Goal: Information Seeking & Learning: Find specific fact

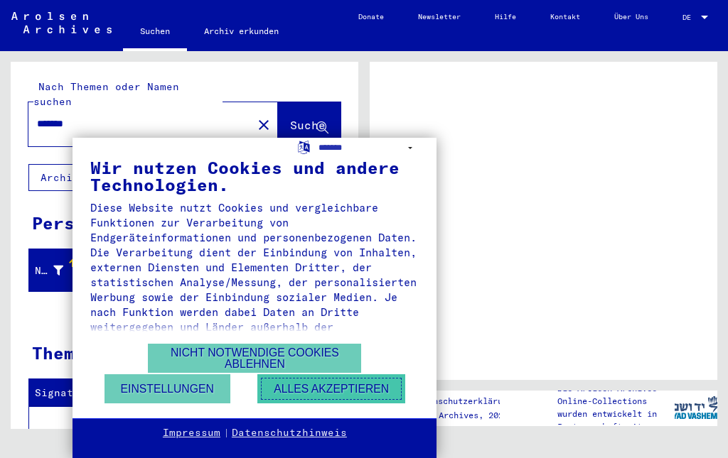
click at [321, 386] on button "Alles akzeptieren" at bounding box center [331, 389] width 148 height 29
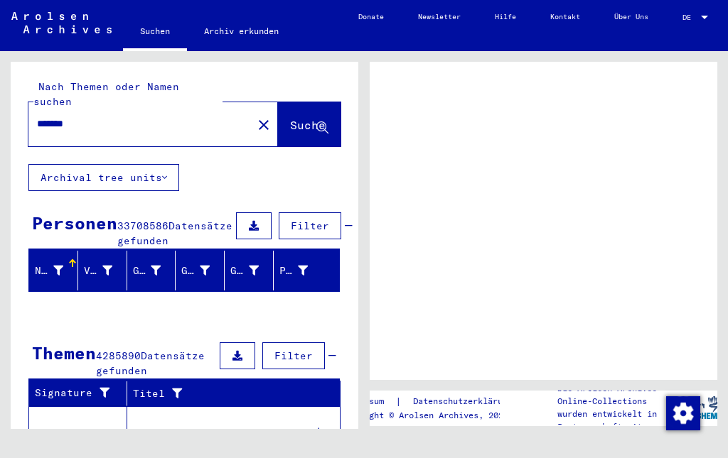
click at [684, 15] on span "DE" at bounding box center [690, 18] width 16 height 8
click at [687, 23] on div "DE DE" at bounding box center [696, 14] width 28 height 20
click at [707, 16] on div at bounding box center [704, 18] width 7 height 4
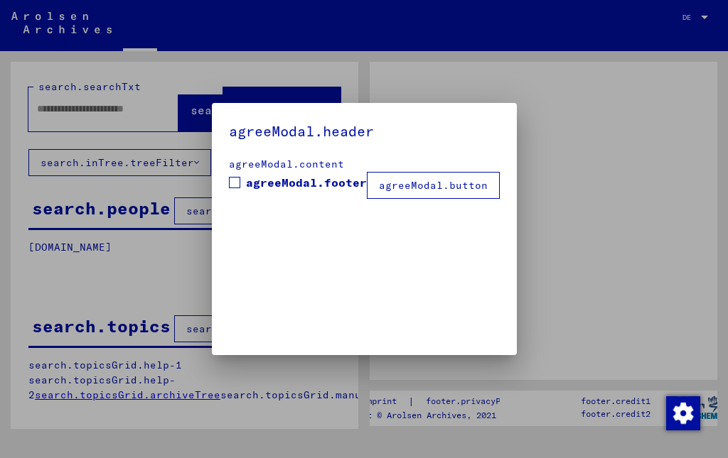
type input "*******"
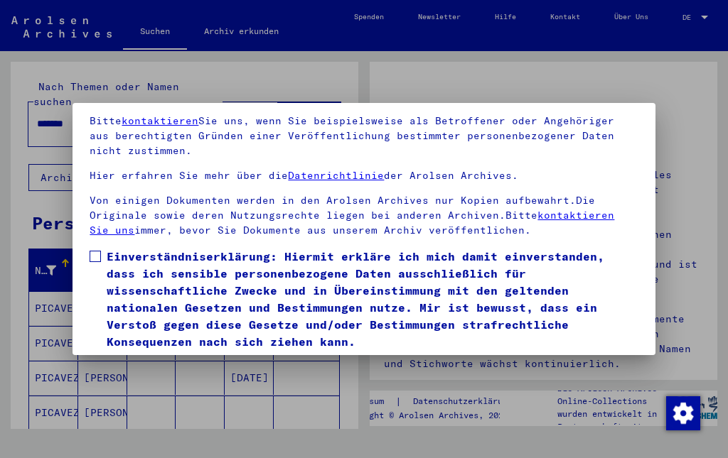
scroll to position [117, 0]
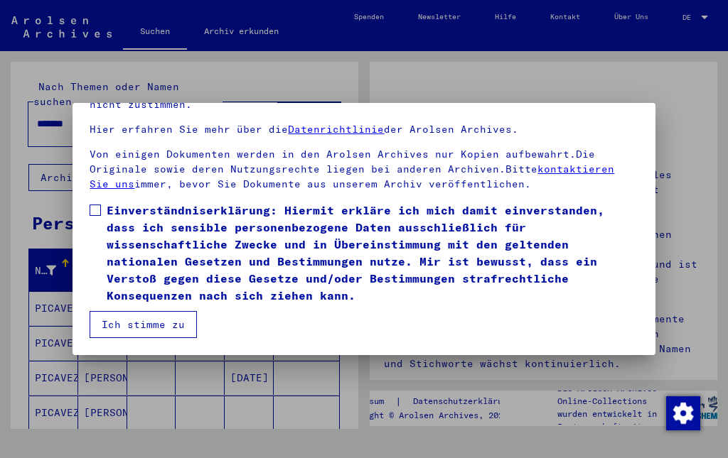
click at [92, 208] on span at bounding box center [95, 210] width 11 height 11
click at [147, 336] on button "Ich stimme zu" at bounding box center [143, 324] width 107 height 27
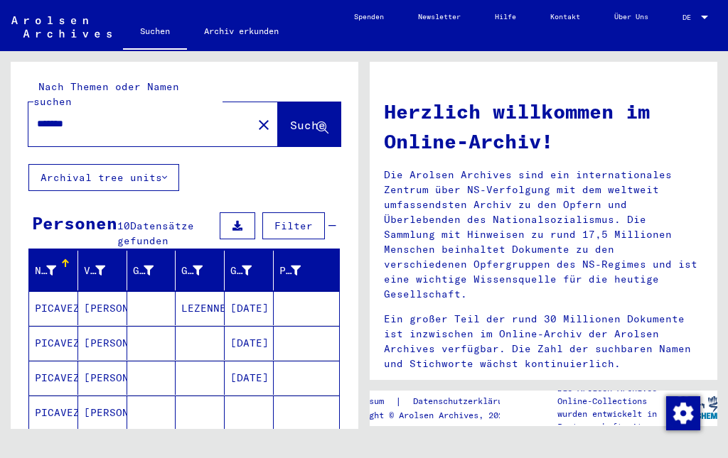
click at [684, 14] on span "DE" at bounding box center [690, 18] width 16 height 8
click at [683, 15] on span "English" at bounding box center [672, 17] width 30 height 9
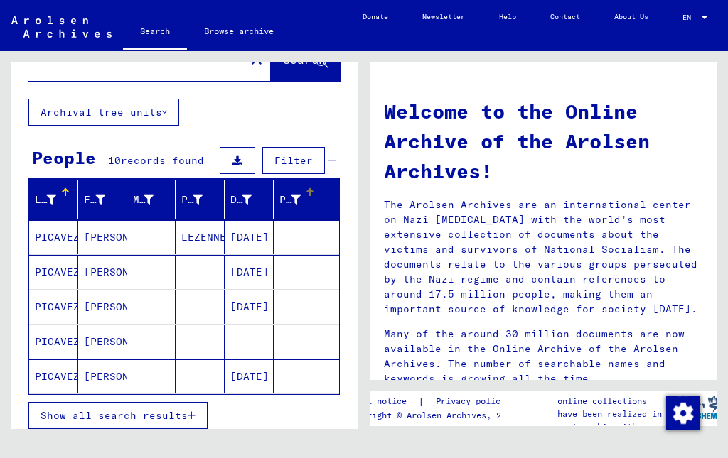
scroll to position [71, 0]
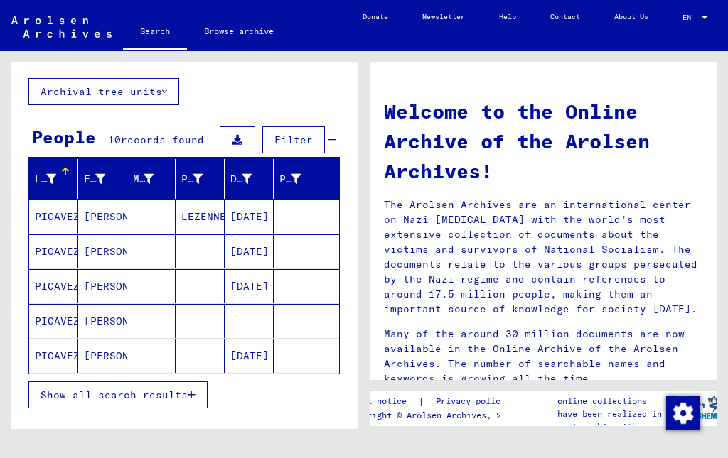
click at [192, 217] on mat-cell "LEZENNES" at bounding box center [200, 217] width 49 height 34
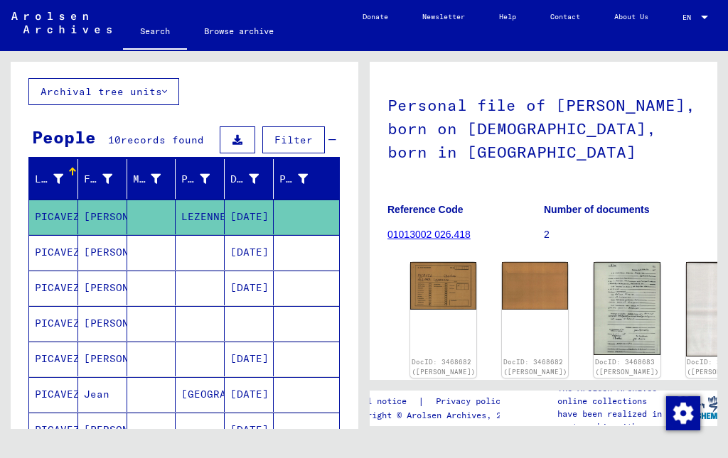
scroll to position [142, 0]
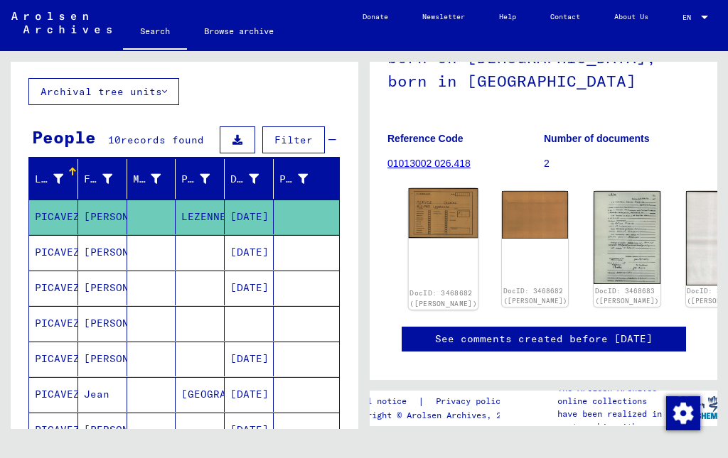
click at [429, 228] on div "DocID: 3468682 ([PERSON_NAME])" at bounding box center [444, 249] width 70 height 122
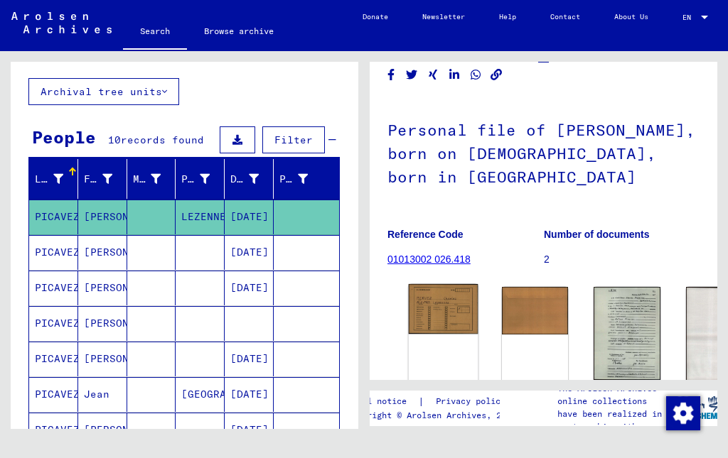
scroll to position [71, 0]
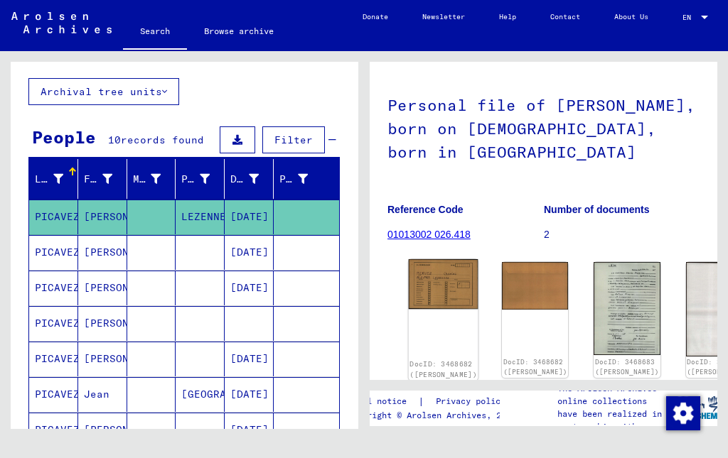
click at [438, 284] on img at bounding box center [444, 284] width 70 height 50
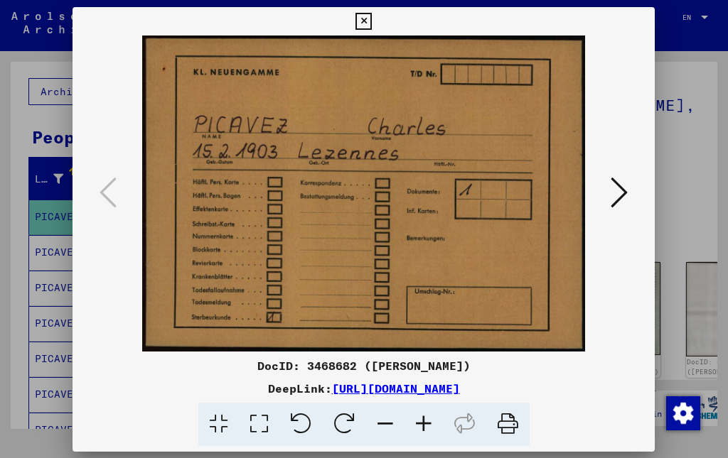
click at [438, 284] on img at bounding box center [363, 194] width 485 height 316
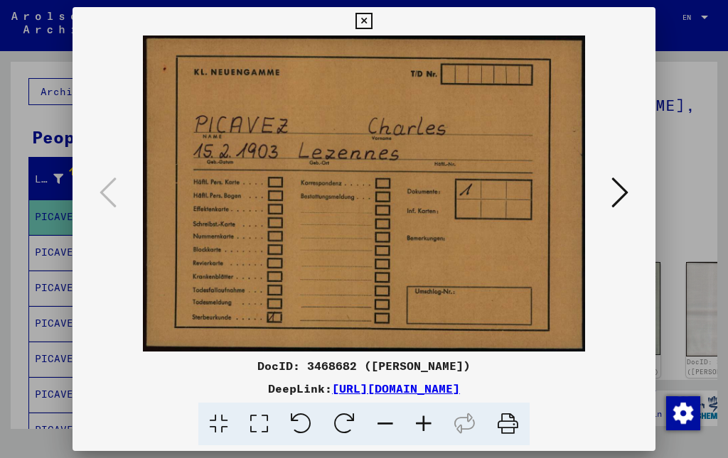
click at [449, 387] on link "[URL][DOMAIN_NAME]" at bounding box center [396, 389] width 128 height 14
click at [24, 121] on div at bounding box center [364, 229] width 728 height 458
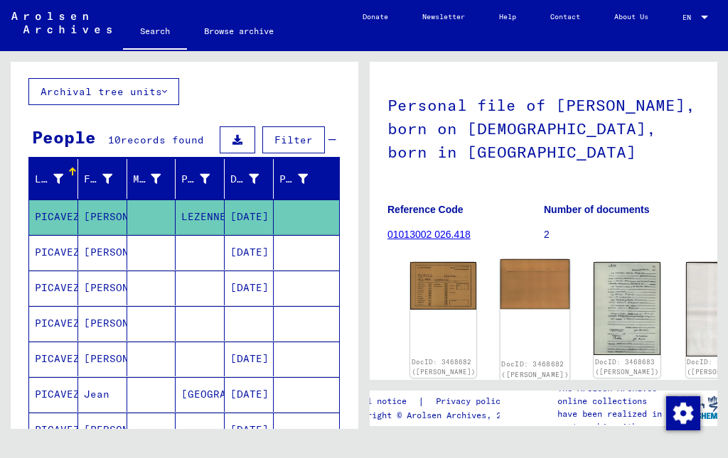
click at [500, 282] on img at bounding box center [535, 284] width 70 height 50
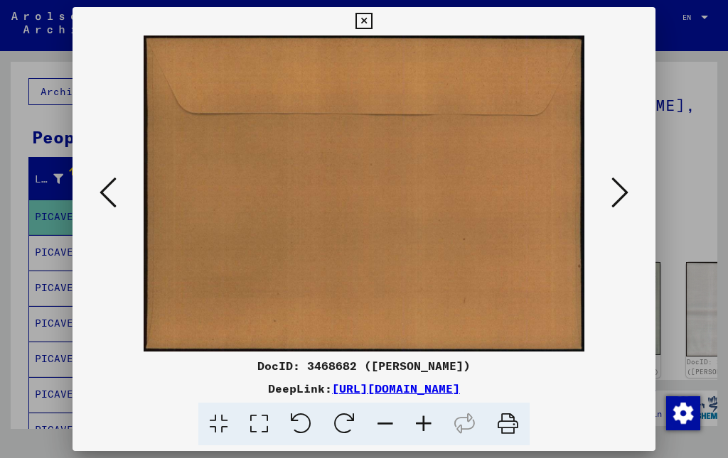
click at [362, 23] on icon at bounding box center [363, 21] width 16 height 17
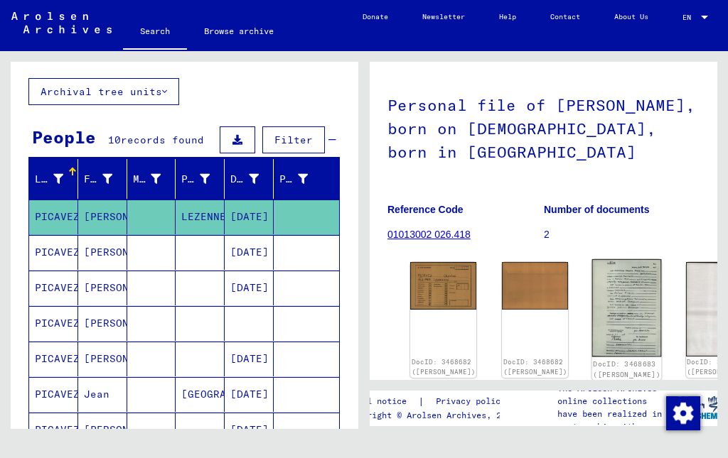
click at [592, 303] on img at bounding box center [627, 307] width 70 height 97
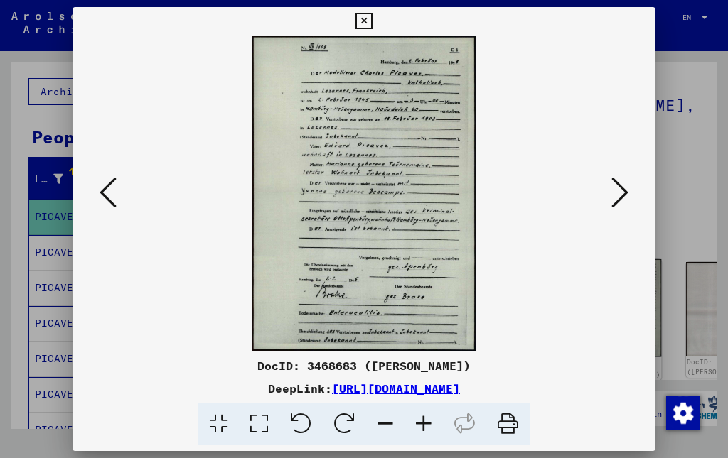
click at [549, 304] on img at bounding box center [363, 194] width 485 height 316
click at [419, 425] on icon at bounding box center [423, 424] width 38 height 43
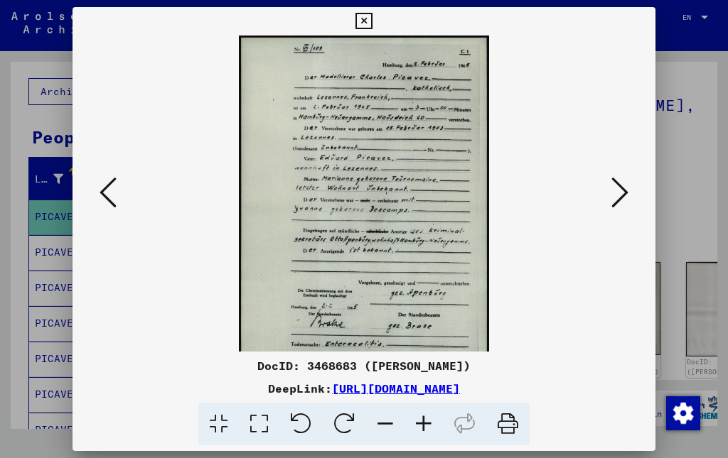
click at [419, 425] on icon at bounding box center [423, 424] width 38 height 43
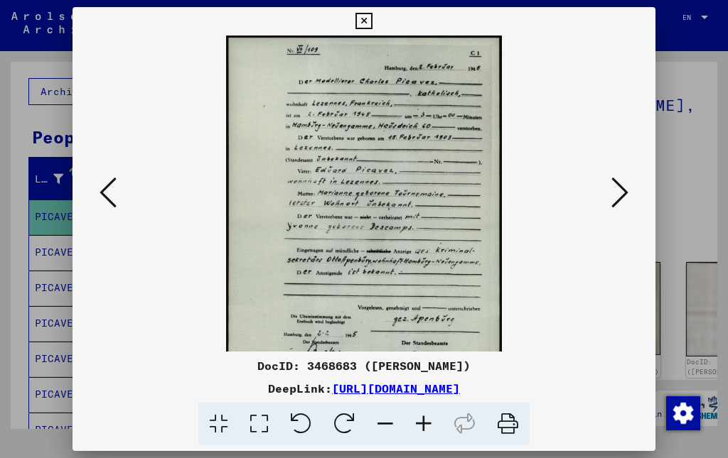
click at [419, 425] on icon at bounding box center [423, 424] width 38 height 43
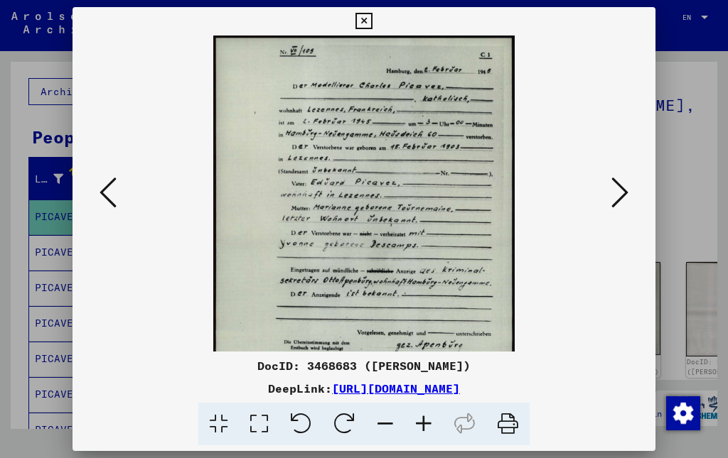
click at [419, 425] on icon at bounding box center [423, 424] width 38 height 43
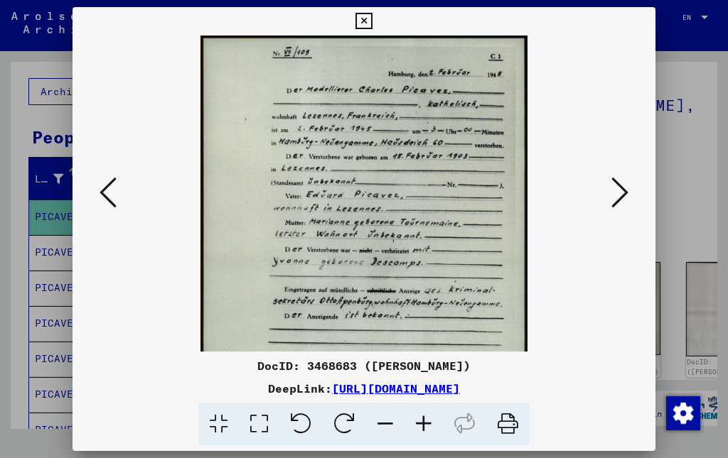
click at [419, 425] on icon at bounding box center [423, 424] width 38 height 43
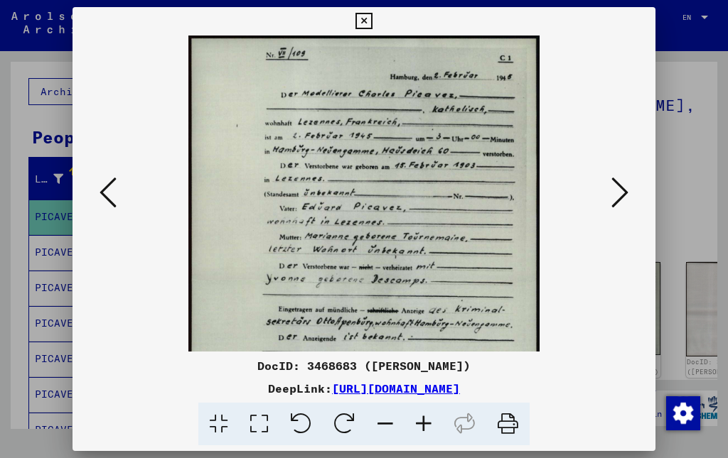
click at [392, 418] on icon at bounding box center [385, 424] width 38 height 43
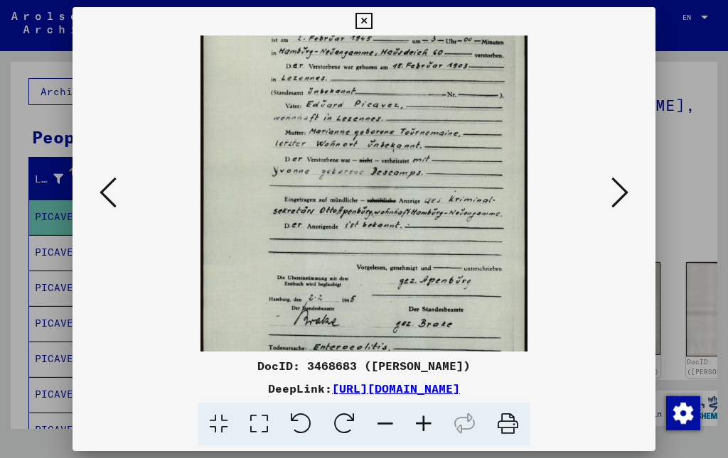
scroll to position [142, 0]
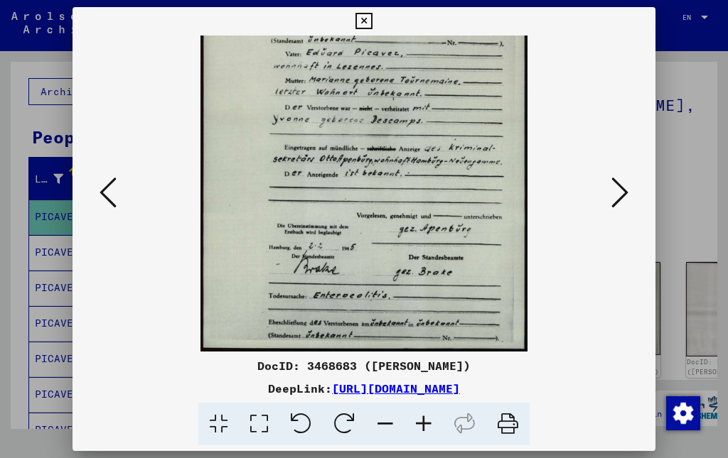
drag, startPoint x: 385, startPoint y: 301, endPoint x: 396, endPoint y: 102, distance: 200.0
click at [396, 102] on img at bounding box center [363, 122] width 326 height 458
click at [431, 423] on icon at bounding box center [423, 424] width 38 height 43
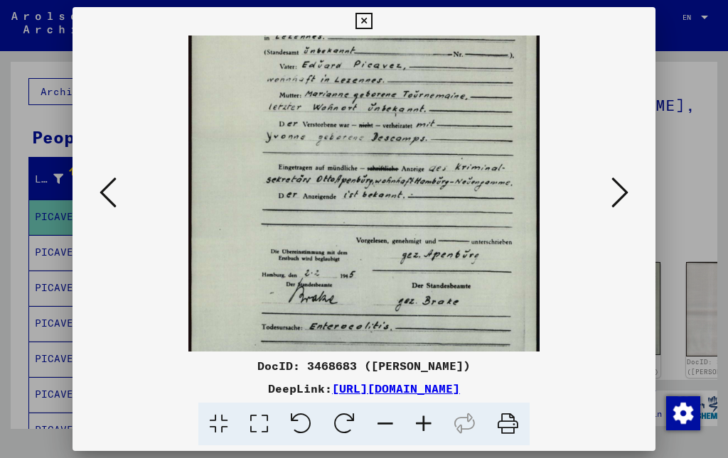
click at [431, 423] on icon at bounding box center [423, 424] width 38 height 43
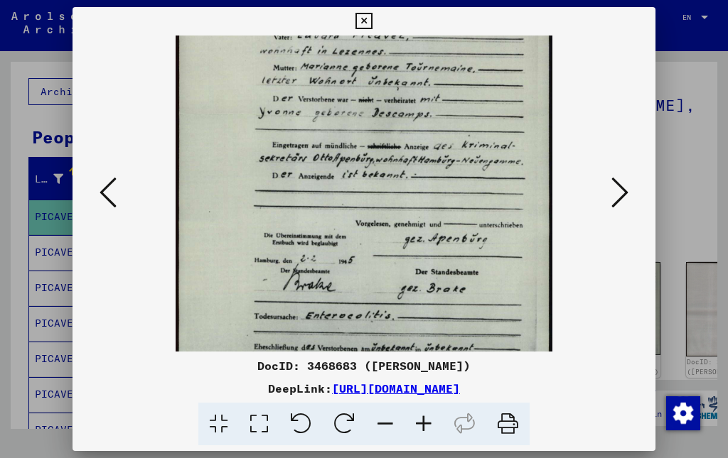
scroll to position [213, 0]
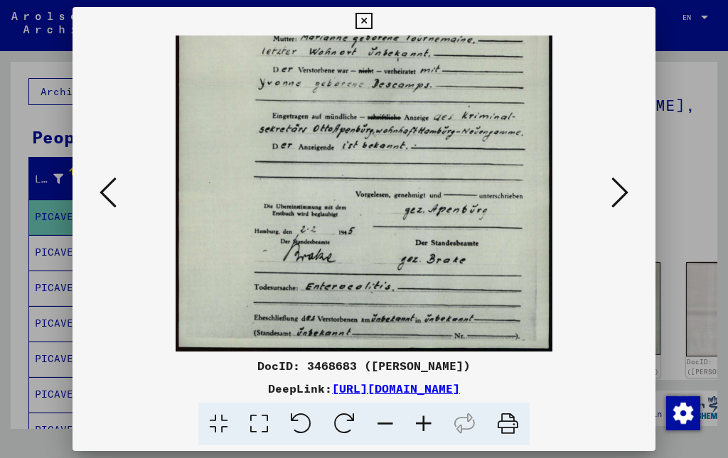
drag, startPoint x: 413, startPoint y: 235, endPoint x: 397, endPoint y: 146, distance: 90.2
click at [397, 146] on img at bounding box center [364, 86] width 377 height 529
drag, startPoint x: 413, startPoint y: 292, endPoint x: 396, endPoint y: 227, distance: 66.9
click at [396, 227] on img at bounding box center [364, 86] width 377 height 529
click at [623, 185] on icon at bounding box center [619, 193] width 17 height 34
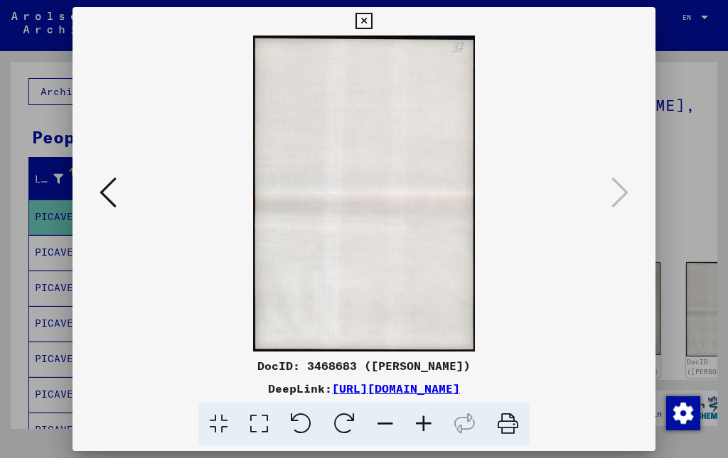
scroll to position [0, 0]
click at [667, 231] on div at bounding box center [364, 229] width 728 height 458
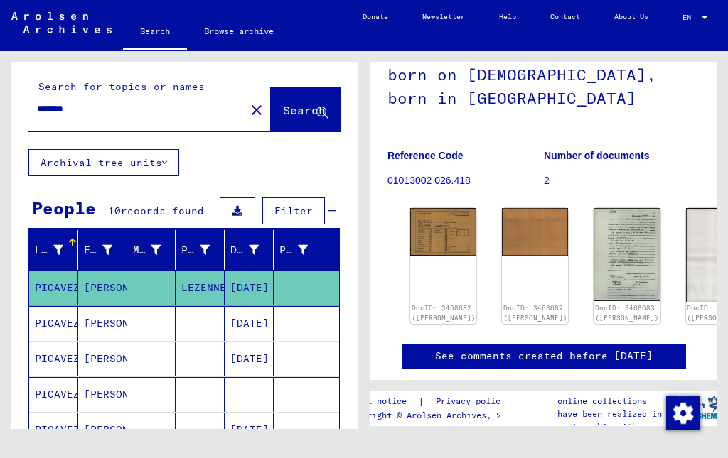
scroll to position [142, 0]
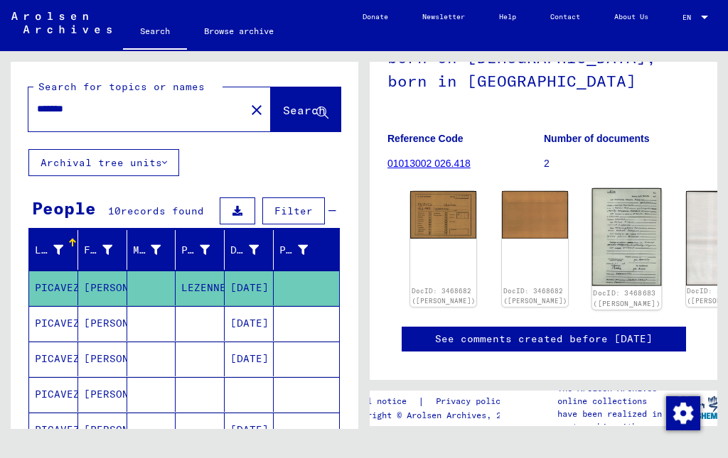
click at [592, 239] on img at bounding box center [627, 236] width 70 height 97
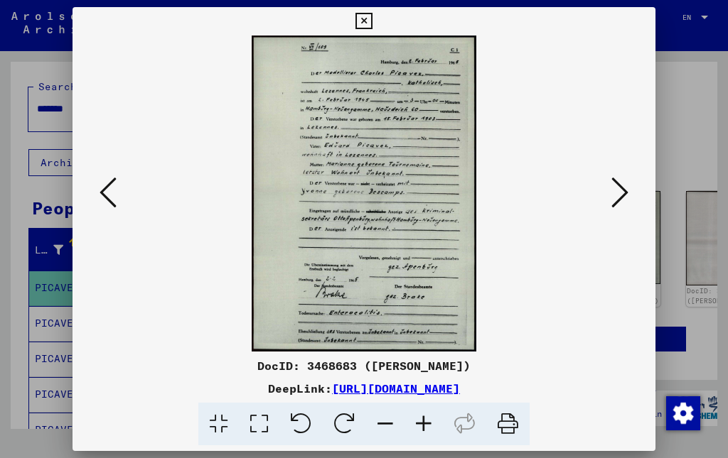
click at [364, 18] on icon at bounding box center [363, 21] width 16 height 17
